Goal: Find specific page/section: Find specific page/section

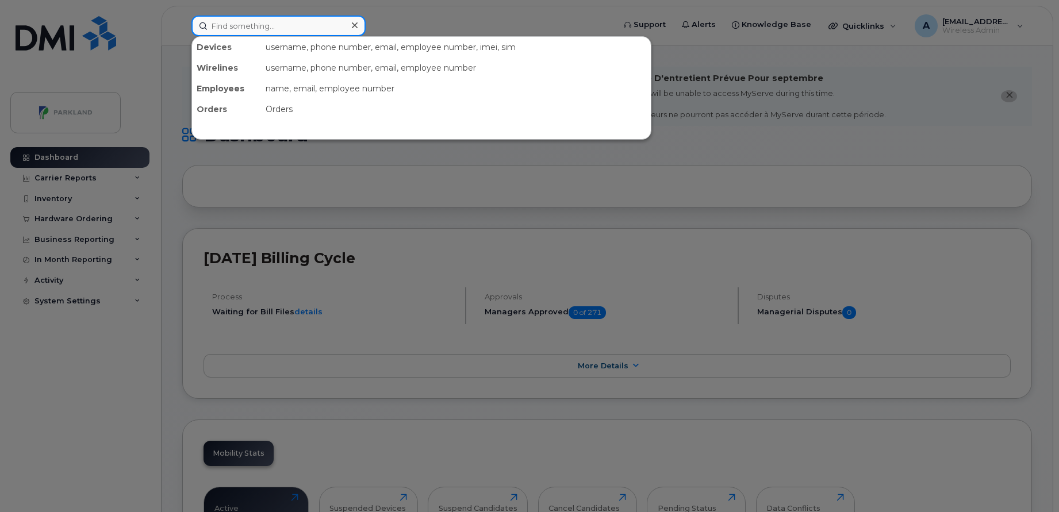
click at [311, 28] on input at bounding box center [279, 26] width 174 height 21
paste input "[PERSON_NAME]"
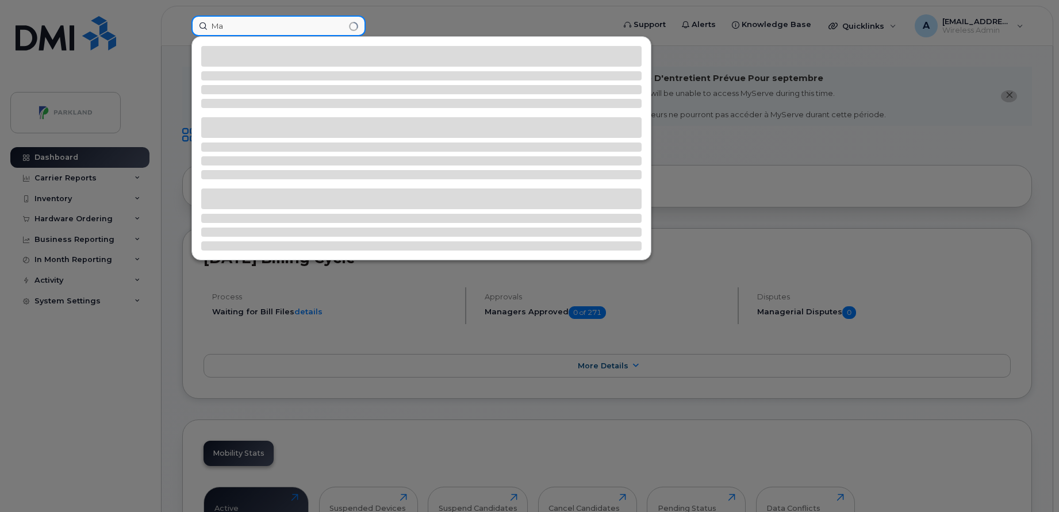
type input "M"
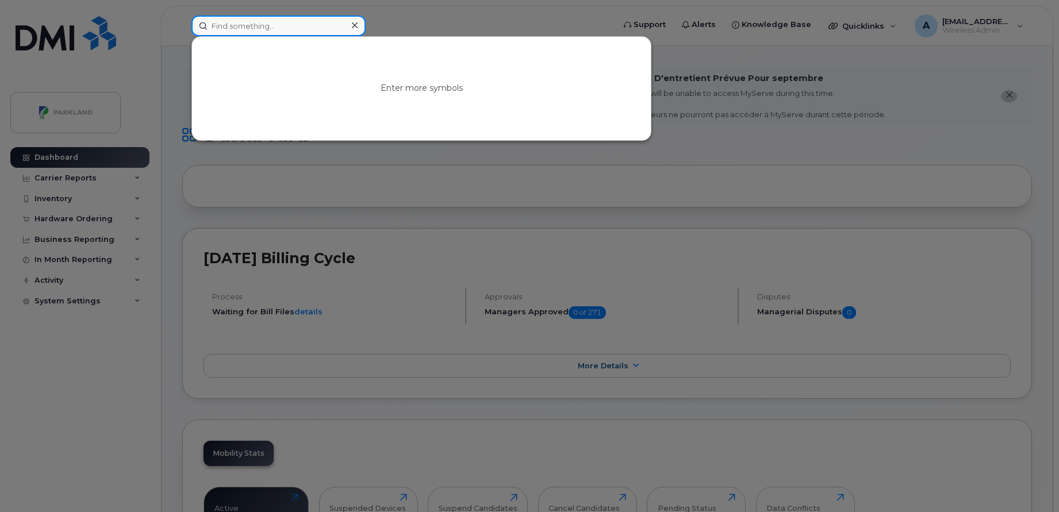
paste input "[PERSON_NAME]"
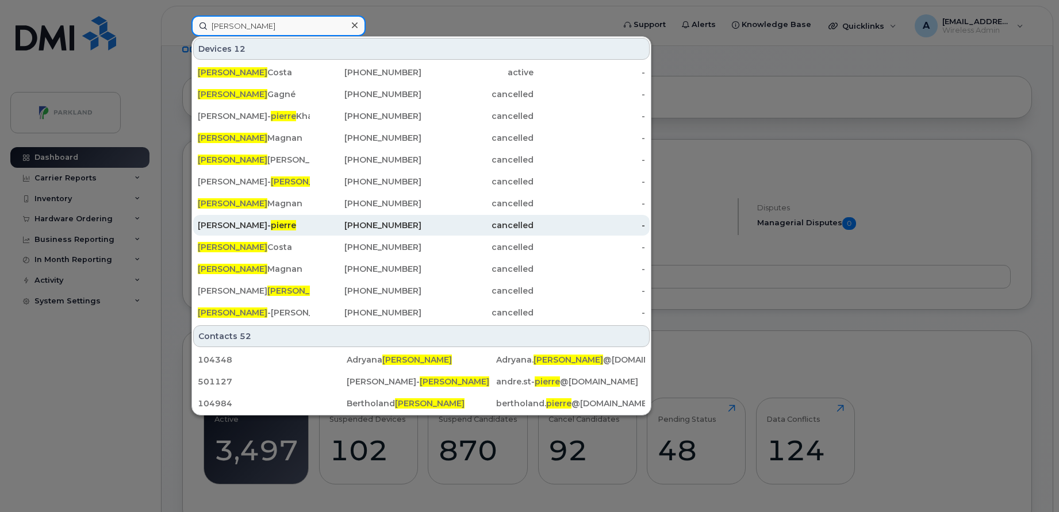
scroll to position [90, 0]
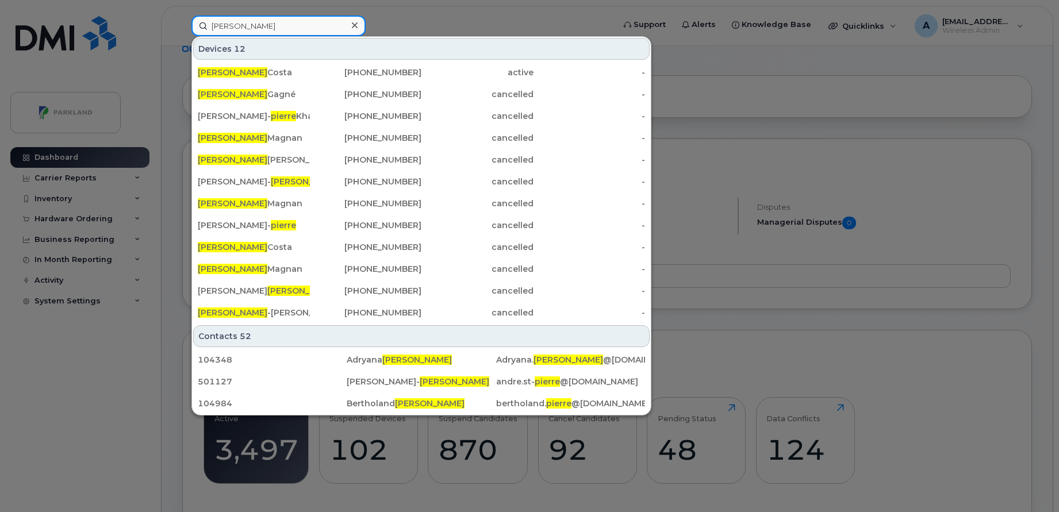
paste input "[EMAIL_ADDRESS][PERSON_NAME][DOMAIN_NAME]"
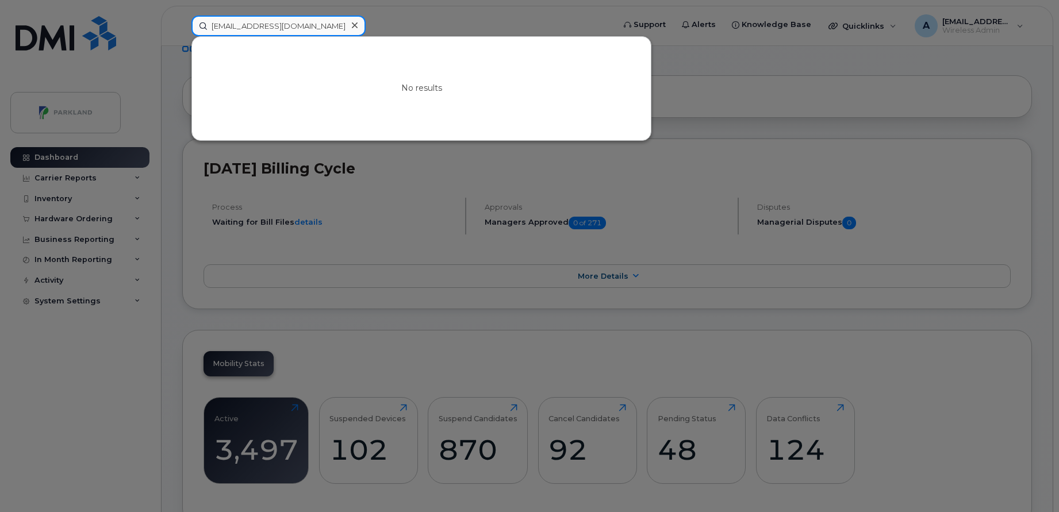
type input "[EMAIL_ADDRESS][DOMAIN_NAME]"
click at [357, 27] on icon at bounding box center [355, 25] width 6 height 9
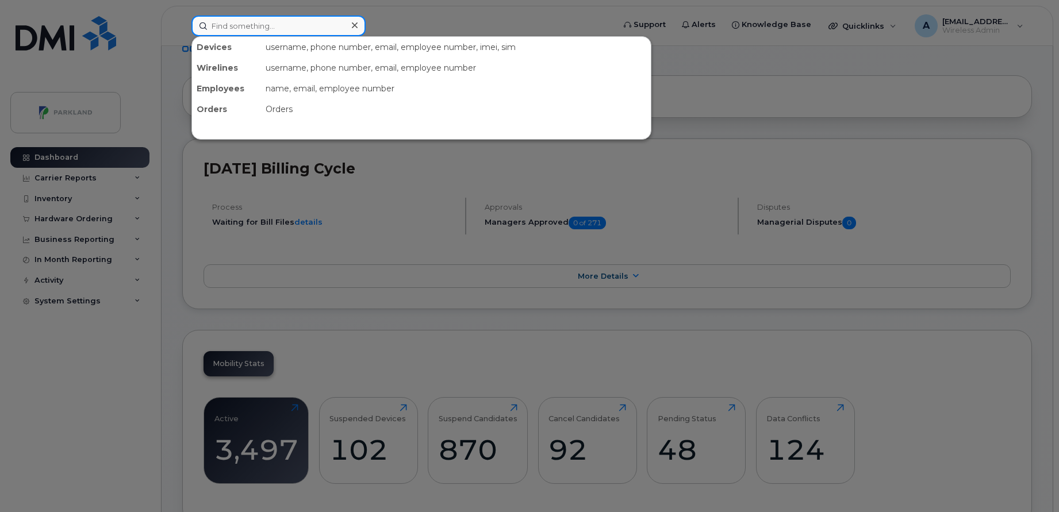
click at [307, 17] on input at bounding box center [279, 26] width 174 height 21
paste input "[EMAIL_ADDRESS][DOMAIN_NAME]"
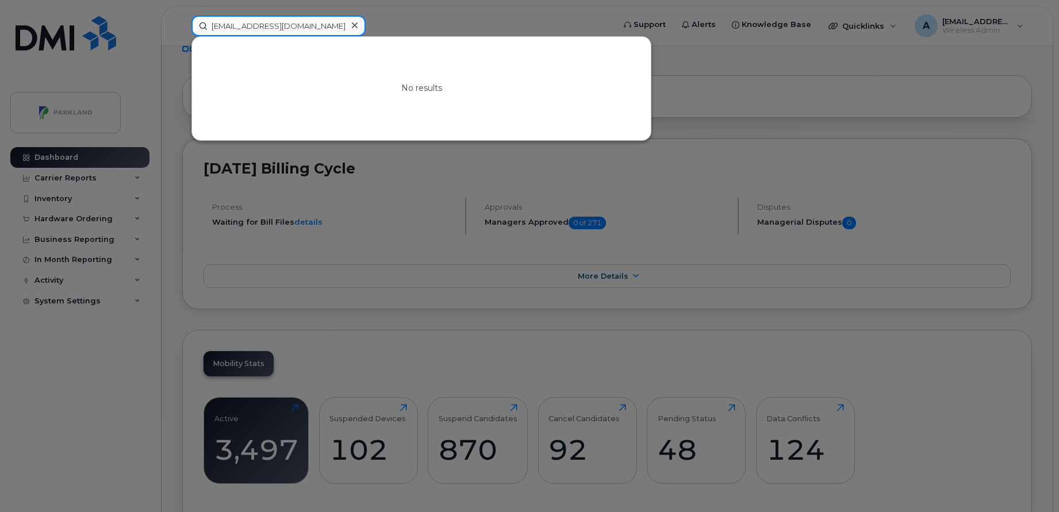
paste input "[PERSON_NAME]"
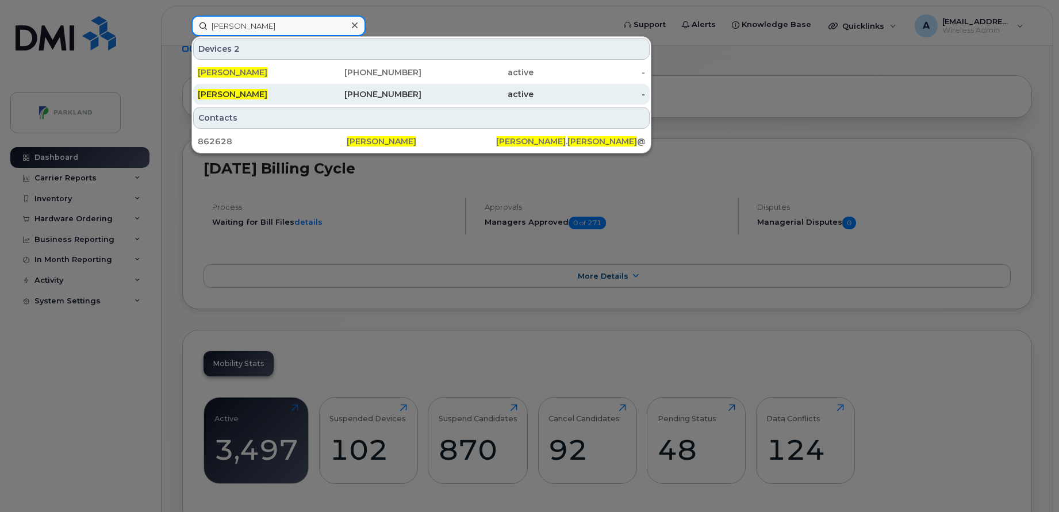
type input "[PERSON_NAME]"
click at [269, 90] on div "[PERSON_NAME]" at bounding box center [254, 95] width 112 height 12
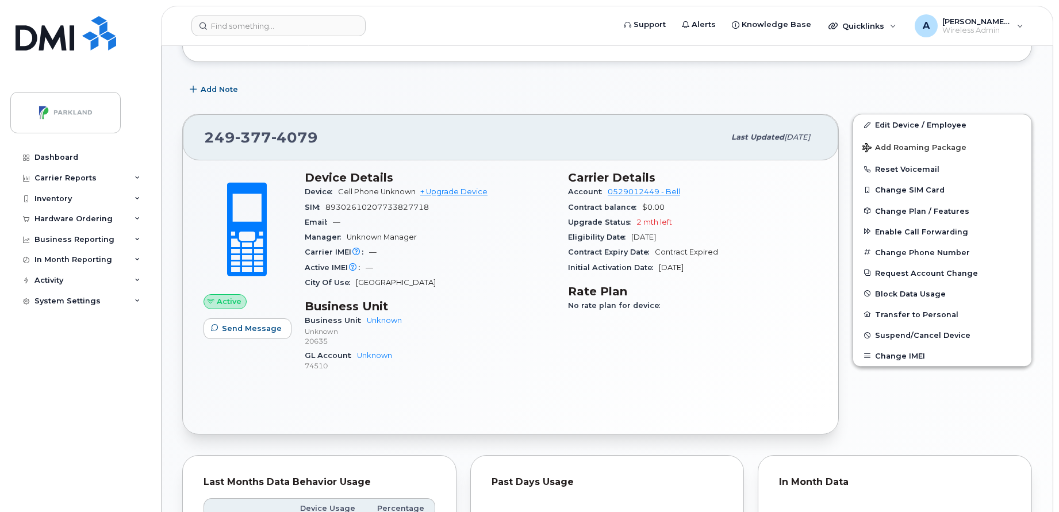
scroll to position [214, 0]
